Goal: Book appointment/travel/reservation

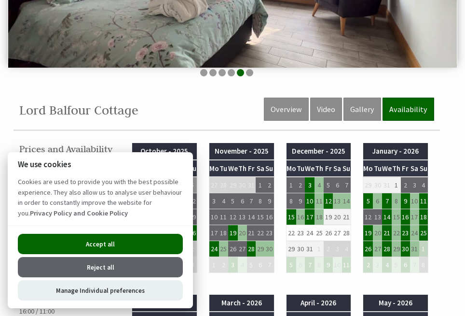
scroll to position [241, 0]
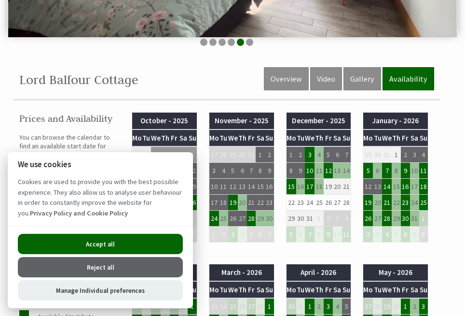
click at [74, 245] on button "Accept all" at bounding box center [100, 244] width 165 height 20
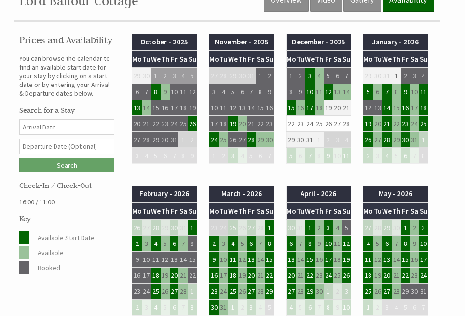
scroll to position [483, 0]
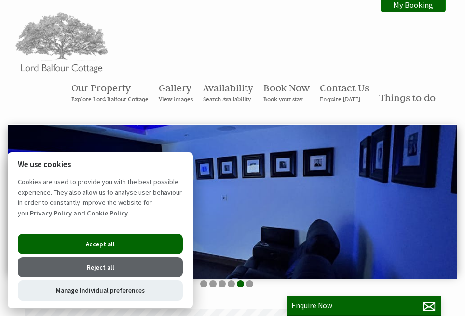
scroll to position [0, 9]
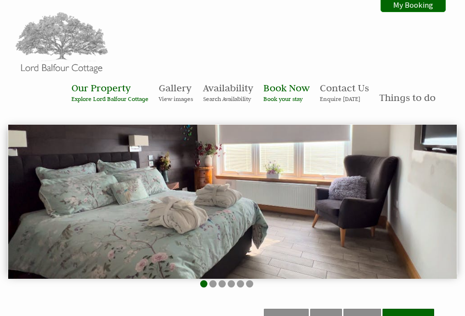
scroll to position [338, 0]
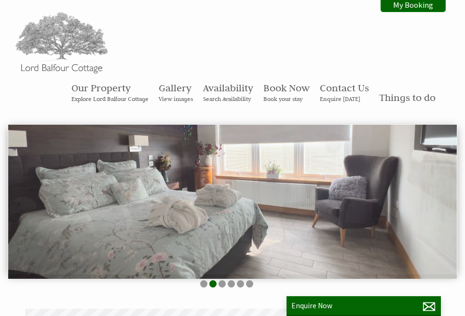
scroll to position [0, 9]
